Goal: Information Seeking & Learning: Learn about a topic

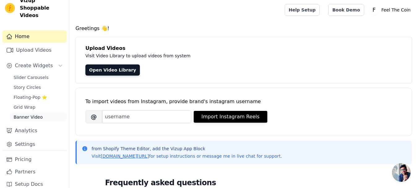
click at [18, 114] on span "Banner Video" at bounding box center [28, 117] width 29 height 6
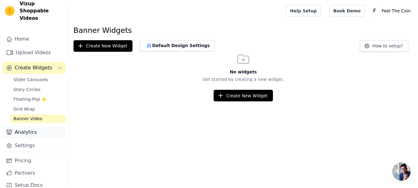
scroll to position [9, 0]
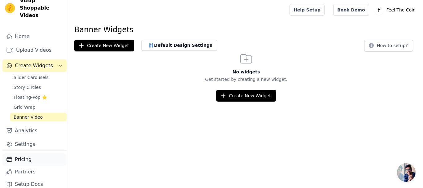
click at [19, 153] on link "Pricing" at bounding box center [34, 159] width 64 height 12
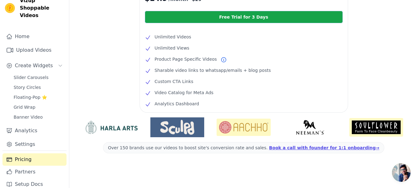
scroll to position [166, 0]
